Goal: Task Accomplishment & Management: Complete application form

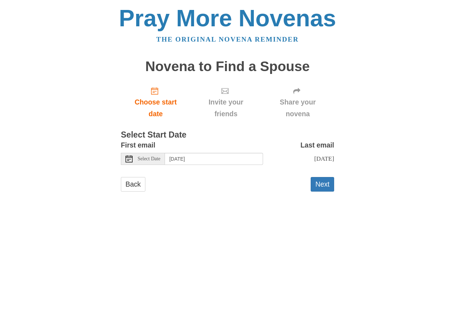
click at [164, 158] on div "Select Date" at bounding box center [143, 159] width 44 height 12
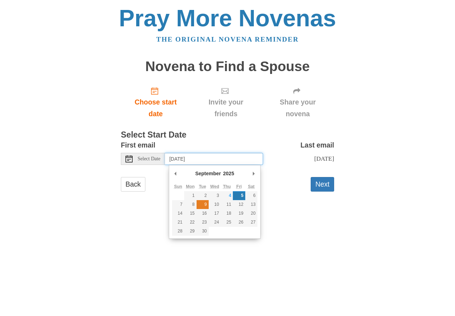
type input "[DATE]"
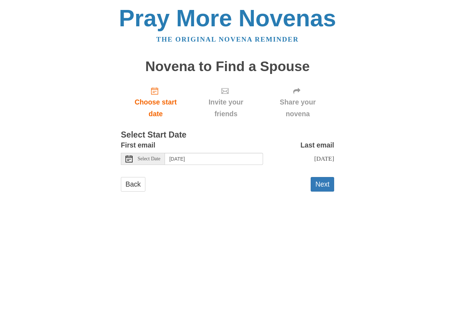
click at [160, 159] on span "Select Date" at bounding box center [148, 158] width 23 height 5
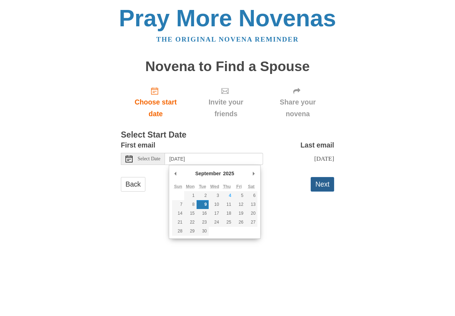
click at [320, 189] on button "Next" at bounding box center [321, 184] width 23 height 15
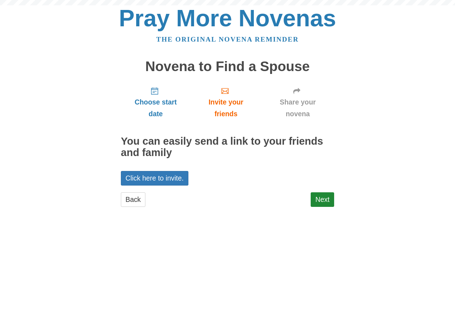
click at [321, 188] on div "Choose start date Invite your friends Share your novena You can easily send a l…" at bounding box center [227, 147] width 213 height 132
click at [321, 197] on link "Next" at bounding box center [321, 199] width 23 height 15
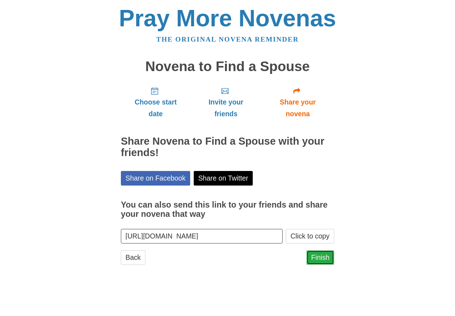
click at [316, 254] on link "Finish" at bounding box center [320, 257] width 28 height 15
